Goal: Check status: Check status

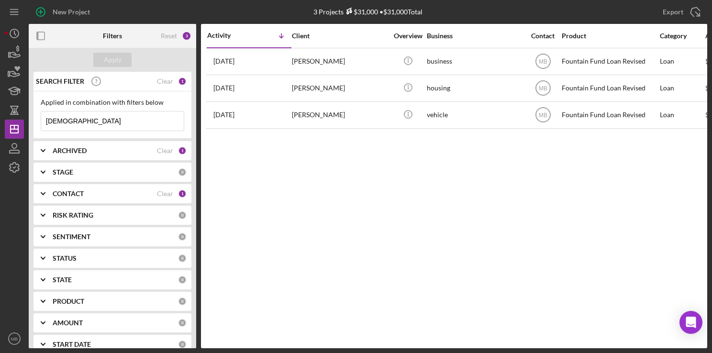
click at [113, 128] on input "muhammad" at bounding box center [112, 120] width 143 height 19
type input "m"
click at [113, 128] on input at bounding box center [112, 120] width 143 height 19
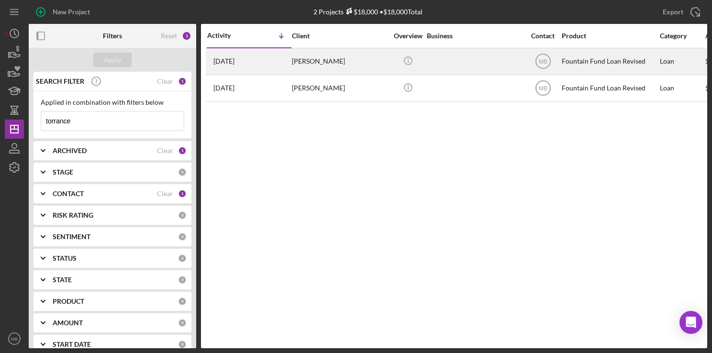
type input "torrance"
click at [273, 65] on div "2 years ago Sean Torrance" at bounding box center [249, 61] width 84 height 25
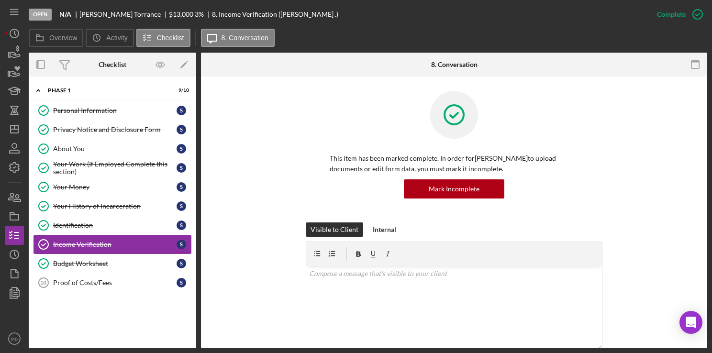
click at [144, 241] on div "Income Verification" at bounding box center [114, 245] width 123 height 8
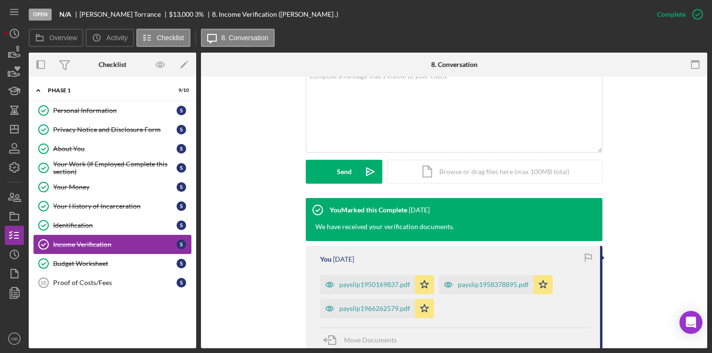
scroll to position [209, 0]
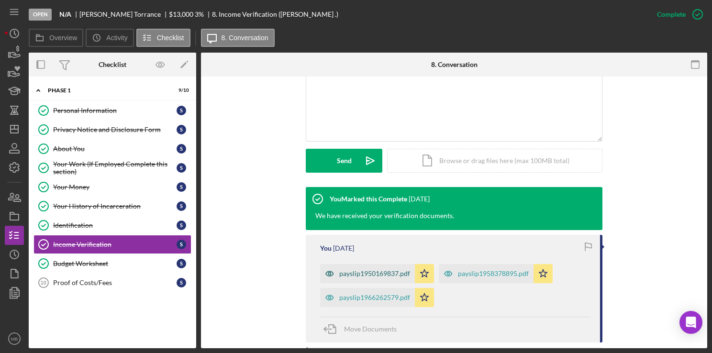
click at [370, 269] on div "payslip1950169837.pdf" at bounding box center [367, 273] width 95 height 19
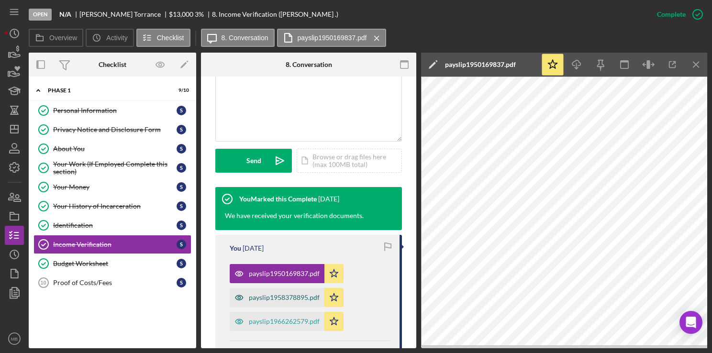
click at [285, 297] on div "payslip1958378895.pdf" at bounding box center [284, 298] width 71 height 8
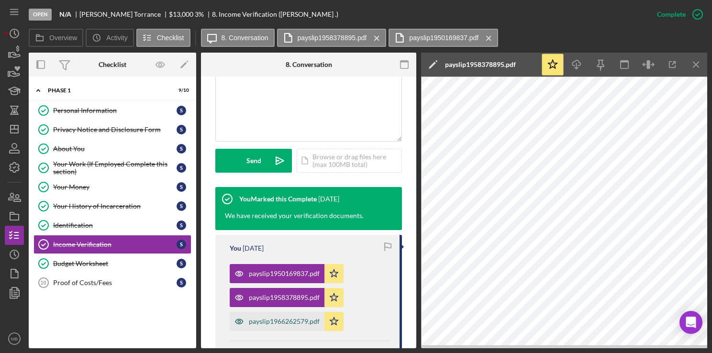
click at [283, 321] on div "payslip1966262579.pdf" at bounding box center [284, 322] width 71 height 8
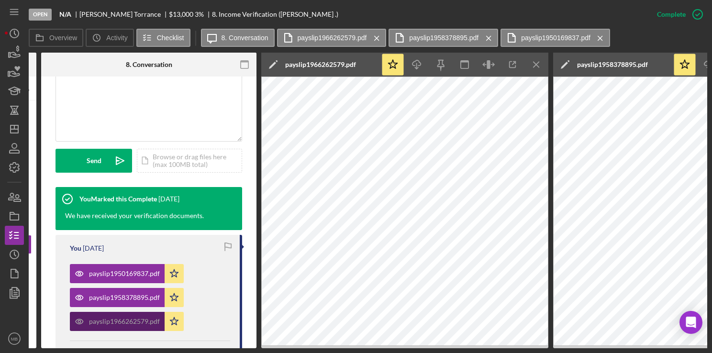
scroll to position [0, 0]
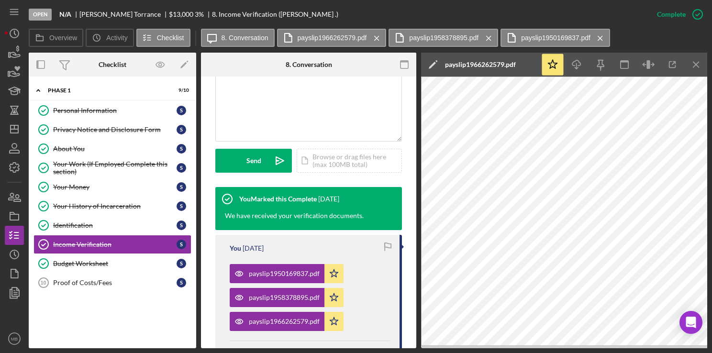
click at [404, 170] on div "This item has been marked complete. In order for Sean Torrance to upload docume…" at bounding box center [308, 255] width 215 height 796
click at [105, 131] on div "Privacy Notice and Disclosure Form" at bounding box center [114, 130] width 123 height 8
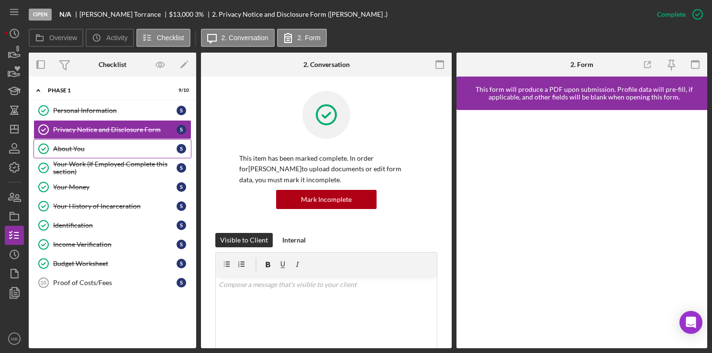
click at [96, 140] on link "About You About You S" at bounding box center [112, 148] width 158 height 19
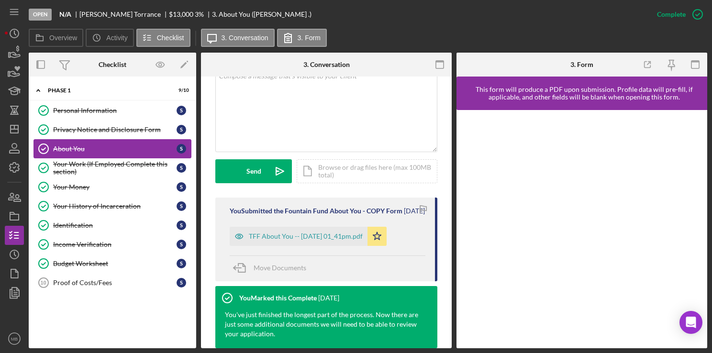
scroll to position [221, 0]
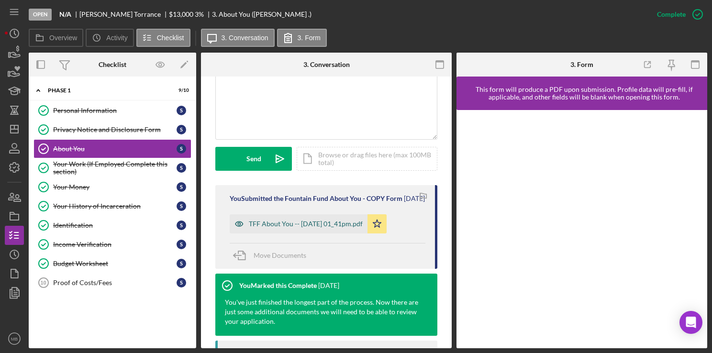
click at [343, 233] on div "TFF About You -- 2025-08-11 01_41pm.pdf" at bounding box center [299, 223] width 138 height 19
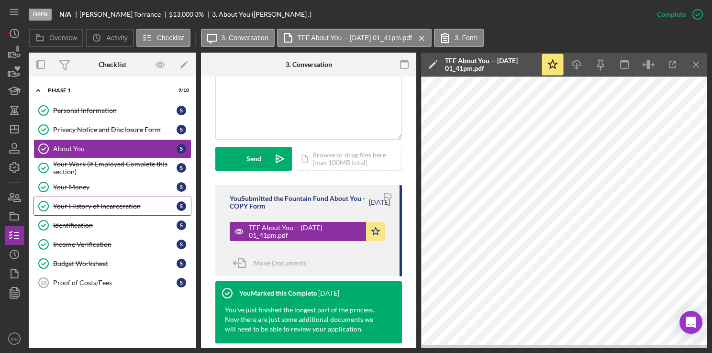
click at [130, 203] on div "Your History of Incarceration" at bounding box center [114, 206] width 123 height 8
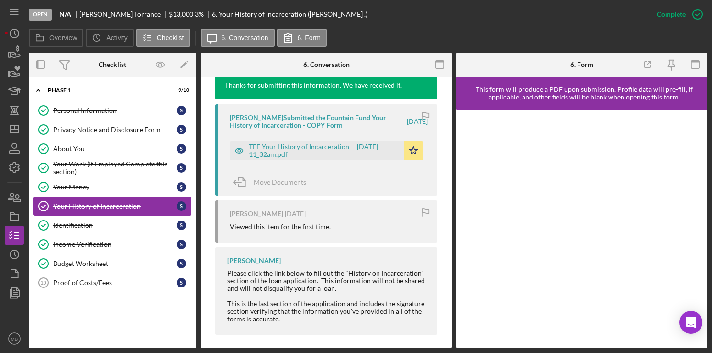
scroll to position [363, 0]
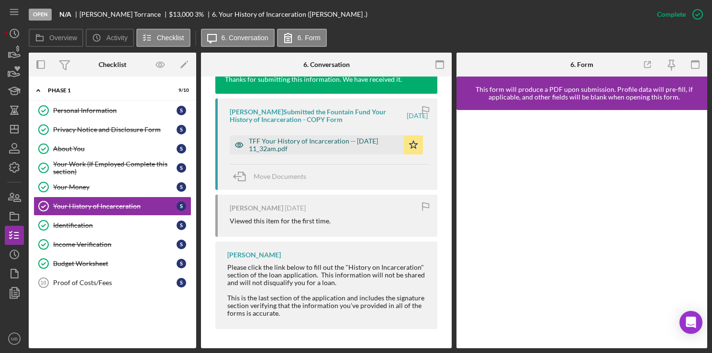
click at [279, 139] on div "TFF Your History of Incarceration -- 2023-09-09 11_32am.pdf" at bounding box center [324, 144] width 150 height 15
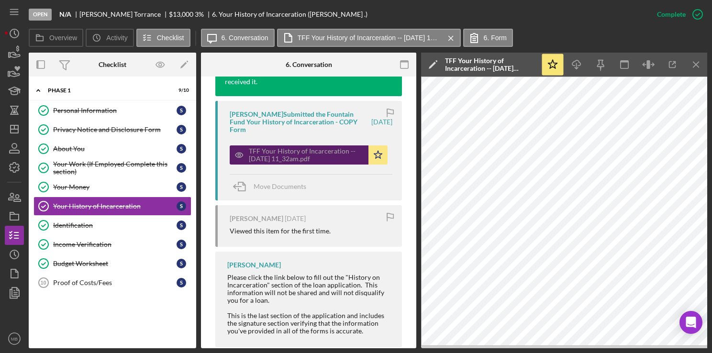
click at [281, 146] on div "TFF Your History of Incarceration -- 2023-09-09 11_32am.pdf" at bounding box center [299, 154] width 139 height 19
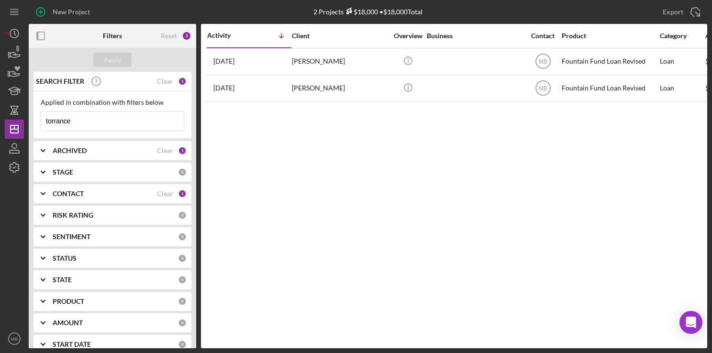
click at [88, 108] on div "Applied in combination with filters below torrance Icon/Menu Close" at bounding box center [113, 115] width 144 height 33
type input "t"
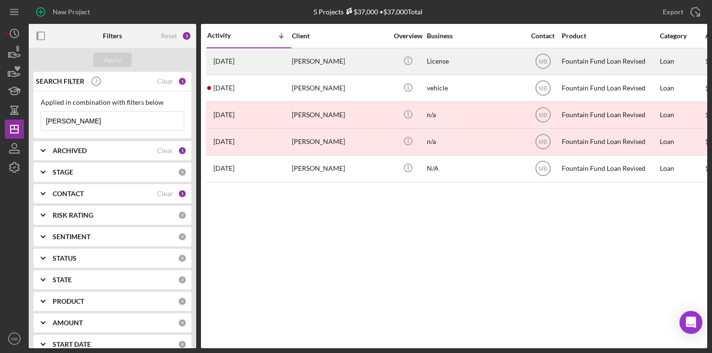
type input "[PERSON_NAME]"
click at [287, 64] on div "8 months ago Cyle Martin" at bounding box center [249, 61] width 84 height 25
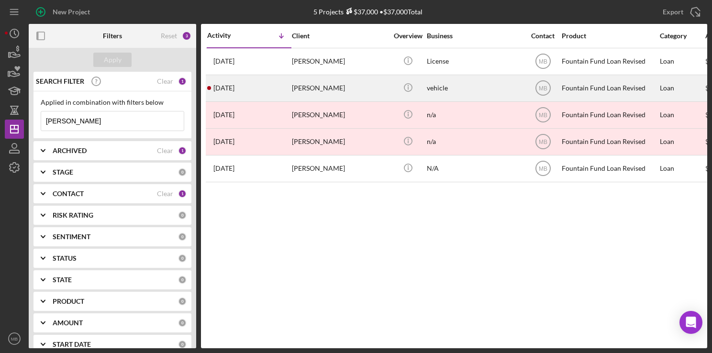
click at [269, 90] on div "1 year ago Penny Martin" at bounding box center [249, 88] width 84 height 25
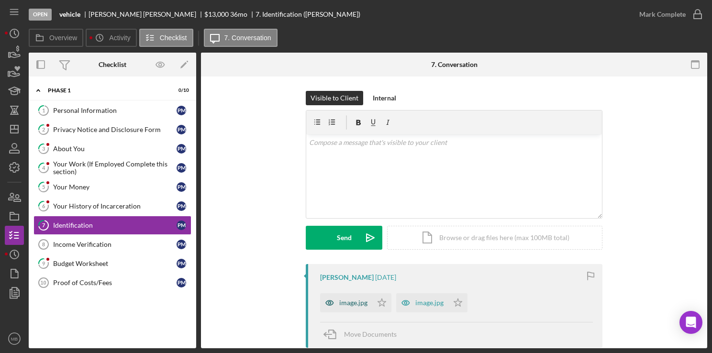
click at [358, 301] on div "image.jpg" at bounding box center [353, 303] width 28 height 8
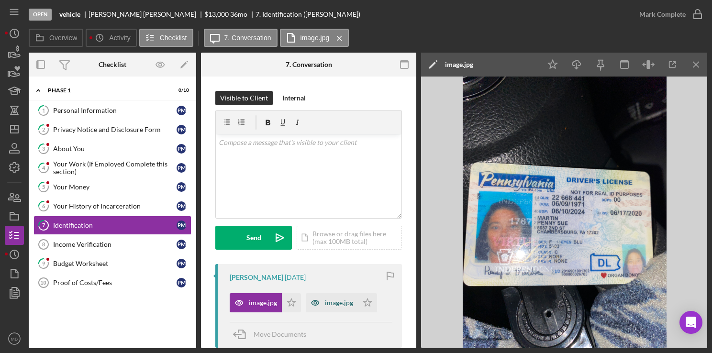
click at [348, 302] on div "image.jpg" at bounding box center [339, 303] width 28 height 8
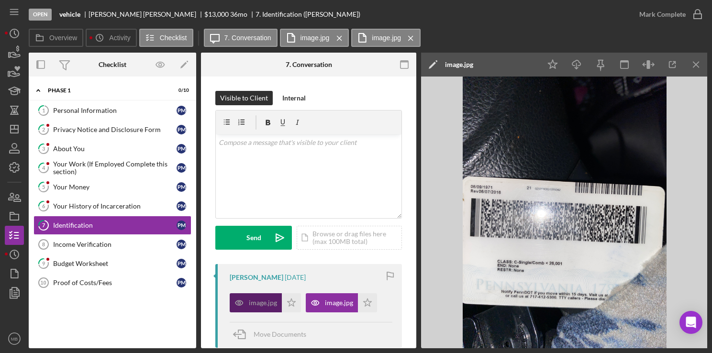
click at [261, 298] on div "image.jpg" at bounding box center [256, 302] width 52 height 19
click at [124, 162] on div "Your Work (If Employed Complete this section)" at bounding box center [114, 167] width 123 height 15
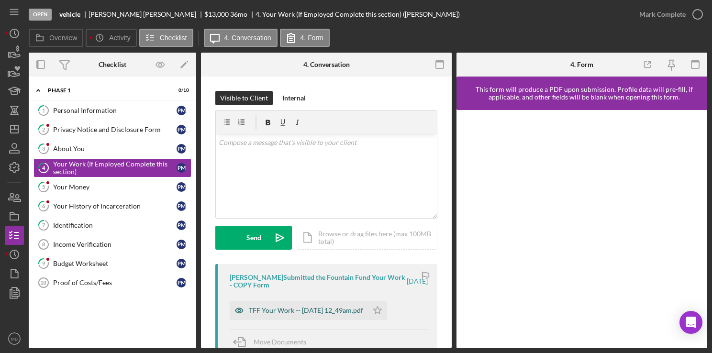
click at [262, 317] on div "TFF Your Work -- 2024-05-05 12_49am.pdf" at bounding box center [299, 310] width 138 height 19
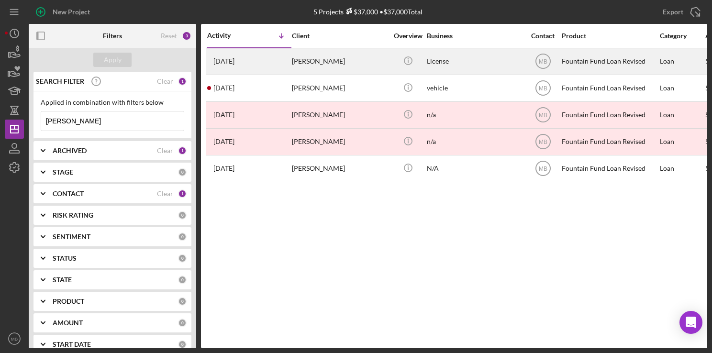
click at [253, 65] on div "8 months ago Cyle Martin" at bounding box center [249, 61] width 84 height 25
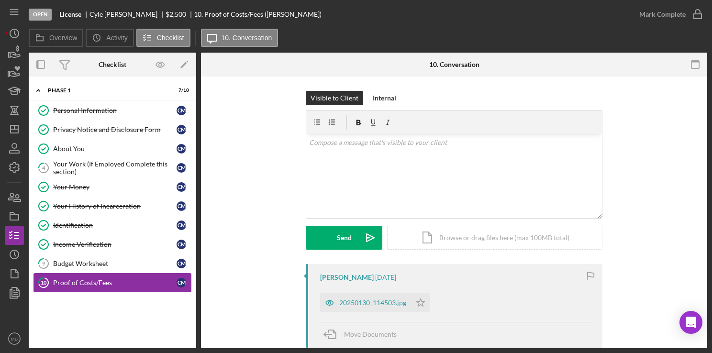
click at [113, 279] on div "Proof of Costs/Fees" at bounding box center [114, 283] width 123 height 8
click at [373, 305] on div "20250130_114503.jpg" at bounding box center [372, 303] width 67 height 8
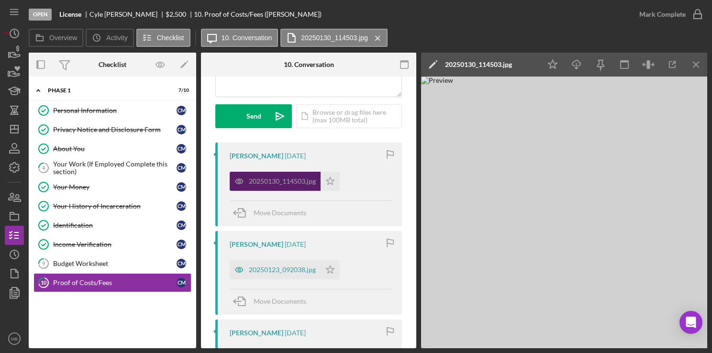
scroll to position [122, 0]
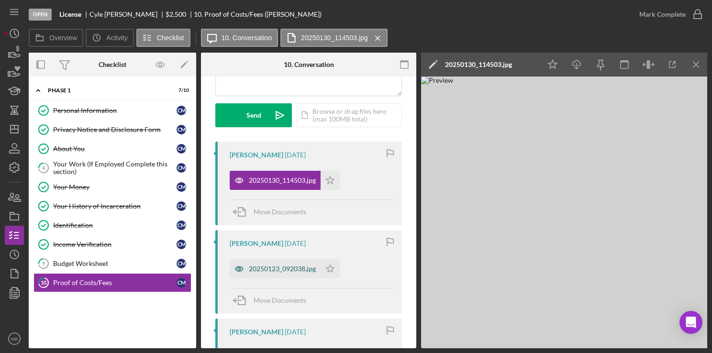
click at [253, 272] on div "20250123_092038.jpg" at bounding box center [282, 269] width 67 height 8
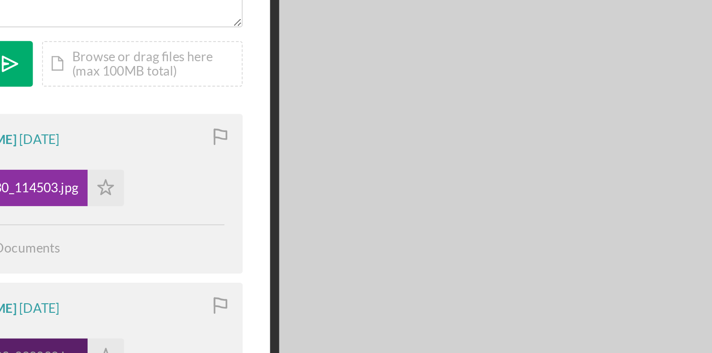
scroll to position [0, 40]
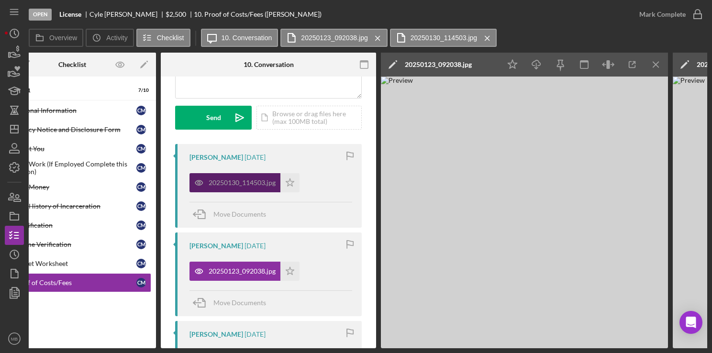
click at [228, 179] on div "20250130_114503.jpg" at bounding box center [242, 183] width 67 height 8
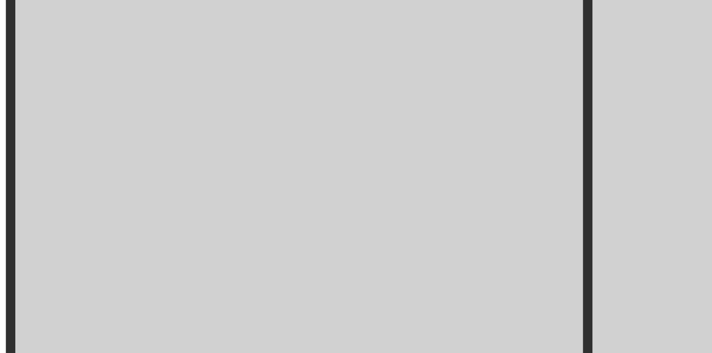
scroll to position [0, 85]
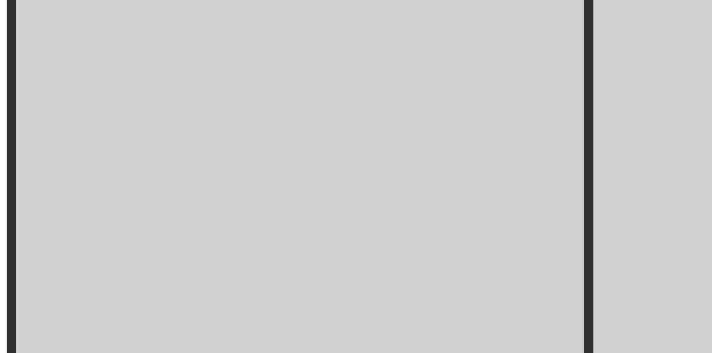
click at [427, 200] on img at bounding box center [479, 213] width 287 height 272
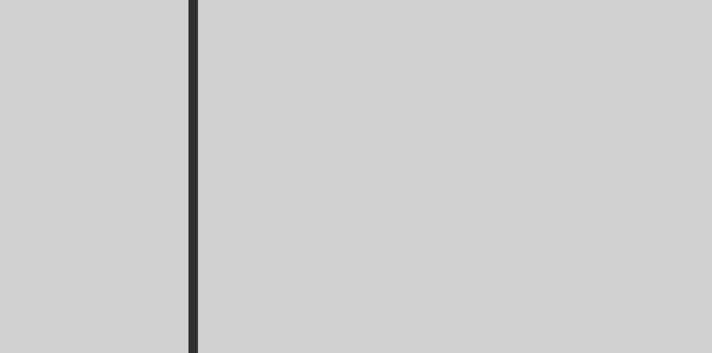
scroll to position [0, 293]
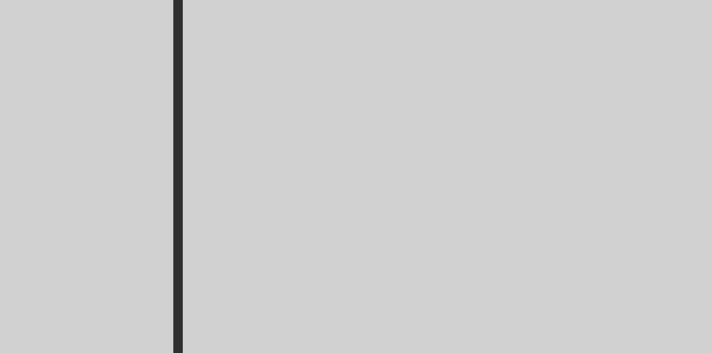
click at [442, 185] on img at bounding box center [563, 213] width 287 height 272
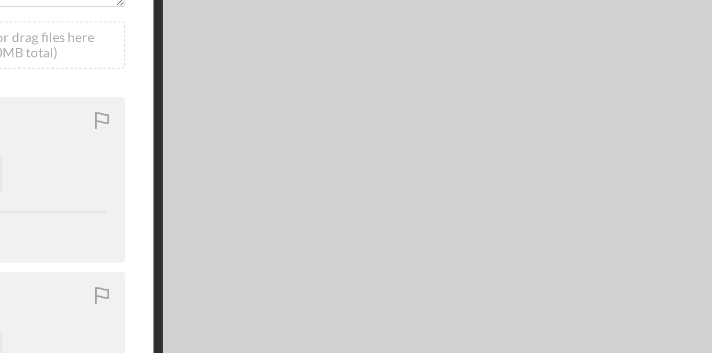
scroll to position [0, 0]
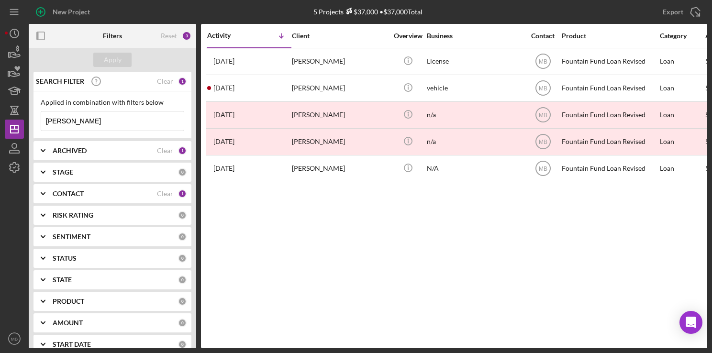
click at [145, 119] on input "[PERSON_NAME]" at bounding box center [112, 120] width 143 height 19
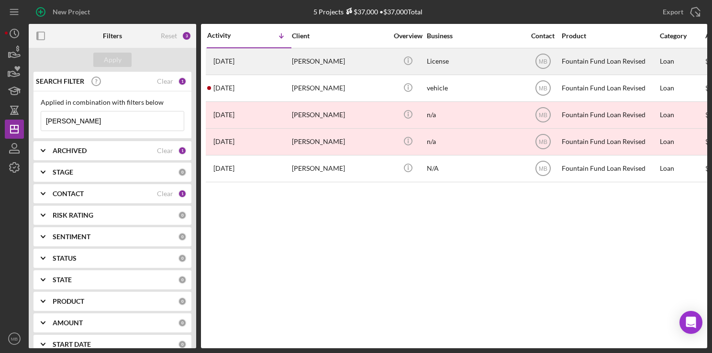
click at [259, 65] on div "8 months ago Cyle Martin" at bounding box center [249, 61] width 84 height 25
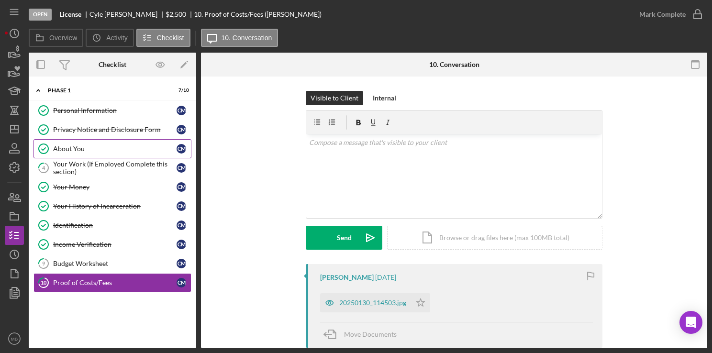
click at [68, 145] on div "About You" at bounding box center [114, 149] width 123 height 8
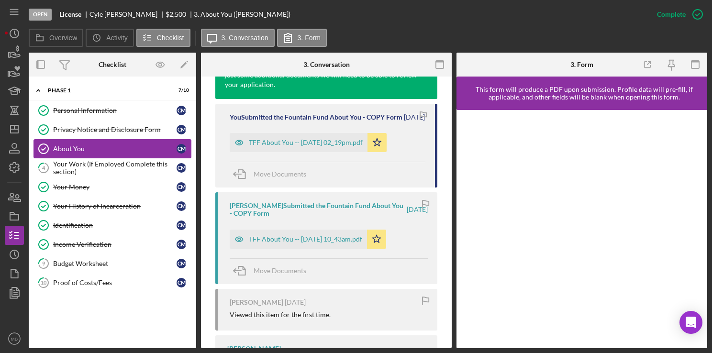
scroll to position [360, 0]
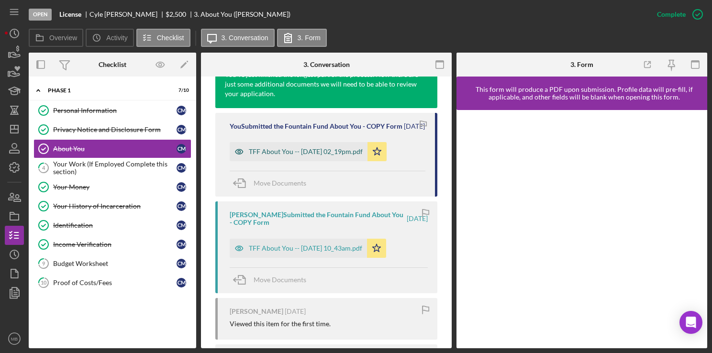
click at [333, 155] on div "TFF About You -- 2025-01-27 02_19pm.pdf" at bounding box center [306, 152] width 114 height 8
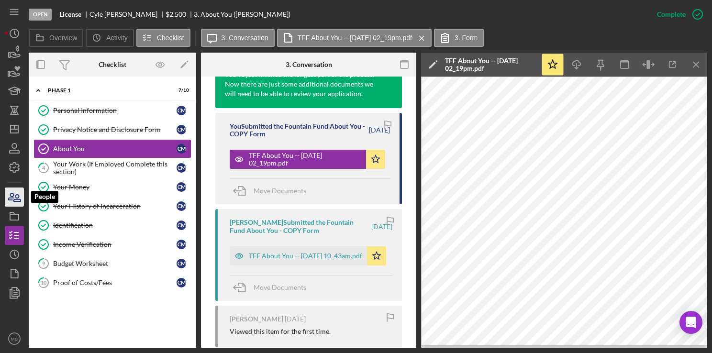
click at [16, 198] on icon "button" at bounding box center [17, 198] width 7 height 7
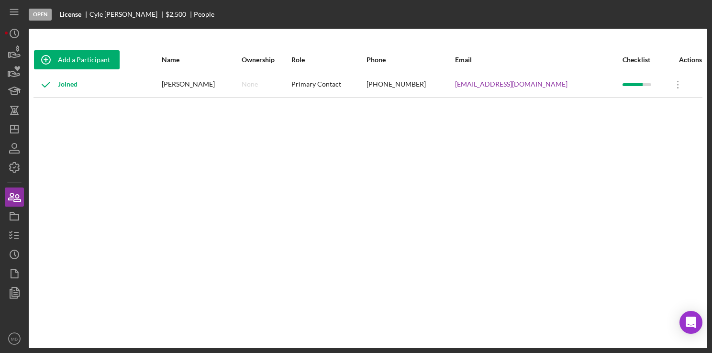
click at [364, 137] on div "Add a Participant Name Ownership Role Phone Email Checklist Actions Joined Cyle…" at bounding box center [368, 188] width 678 height 281
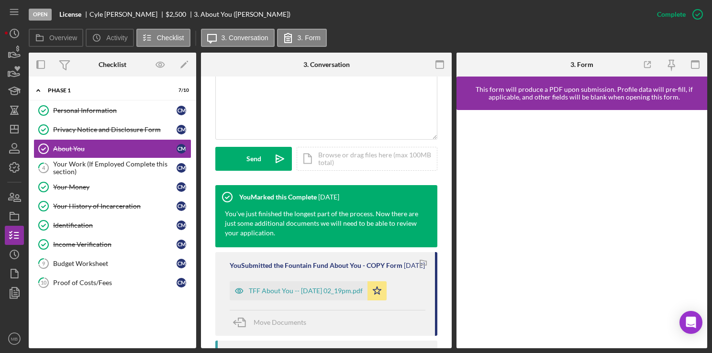
scroll to position [256, 0]
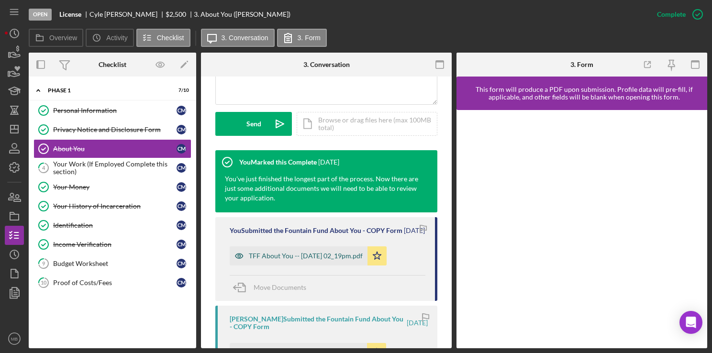
click at [332, 265] on div "TFF About You -- 2025-01-27 02_19pm.pdf" at bounding box center [299, 255] width 138 height 19
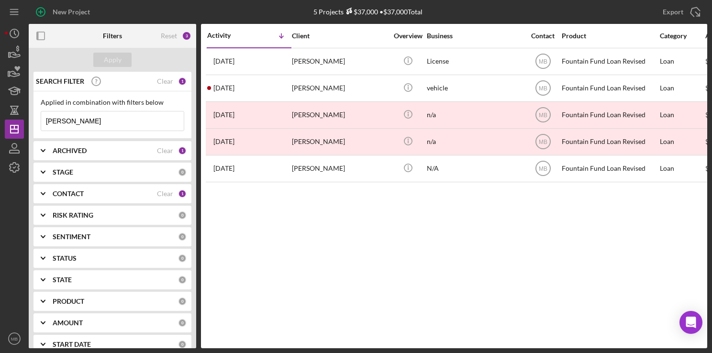
click at [130, 120] on input "[PERSON_NAME]" at bounding box center [112, 120] width 143 height 19
type input "m"
